Goal: Task Accomplishment & Management: Manage account settings

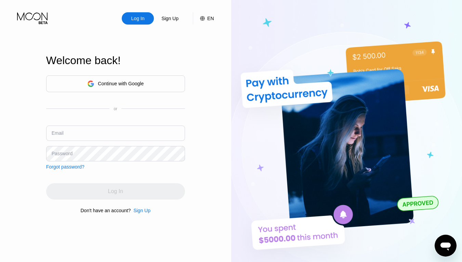
drag, startPoint x: 63, startPoint y: 132, endPoint x: 71, endPoint y: 139, distance: 11.6
click at [63, 132] on div "Email" at bounding box center [58, 133] width 12 height 5
click at [98, 129] on input "text" at bounding box center [115, 133] width 139 height 15
paste input "janetlewis1954@maillv.com"
type input "janetlewis1954@maillv.com"
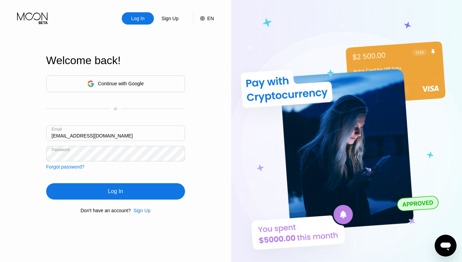
click at [121, 195] on div "Log In" at bounding box center [115, 191] width 15 height 7
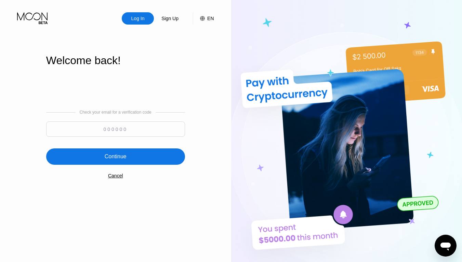
click at [108, 129] on input at bounding box center [115, 129] width 139 height 15
paste input "613556"
type input "613556"
click at [129, 160] on div "Continue" at bounding box center [115, 157] width 139 height 16
